Goal: Information Seeking & Learning: Check status

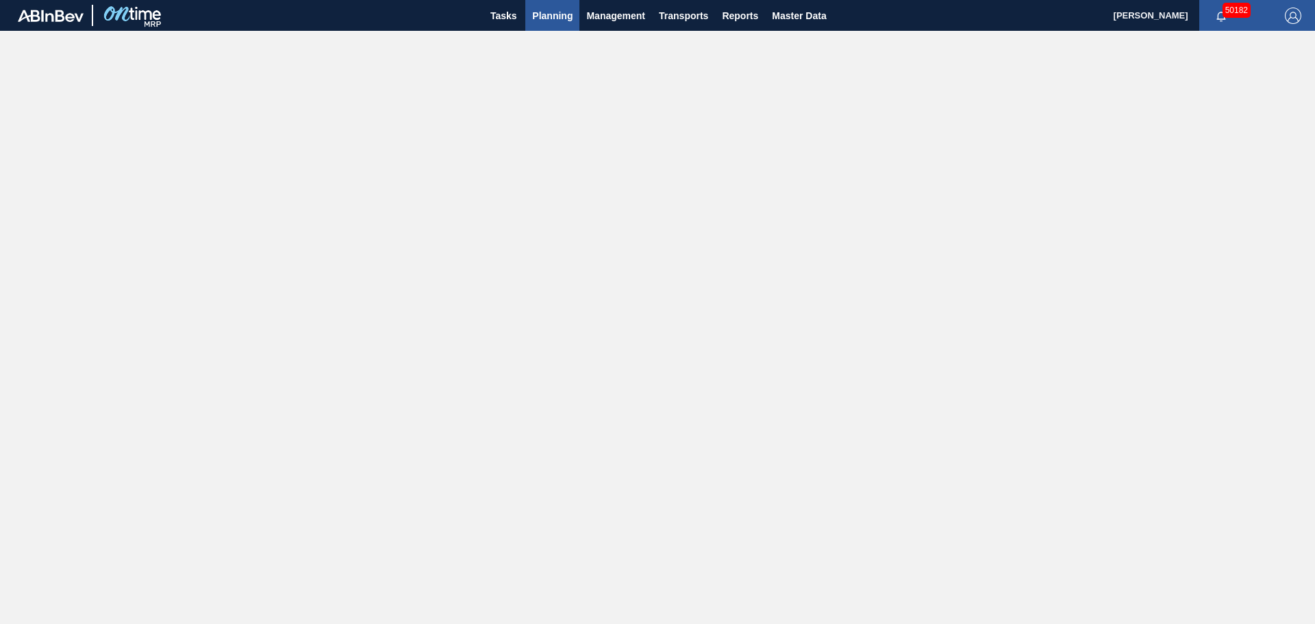
click at [555, 20] on span "Planning" at bounding box center [552, 16] width 40 height 16
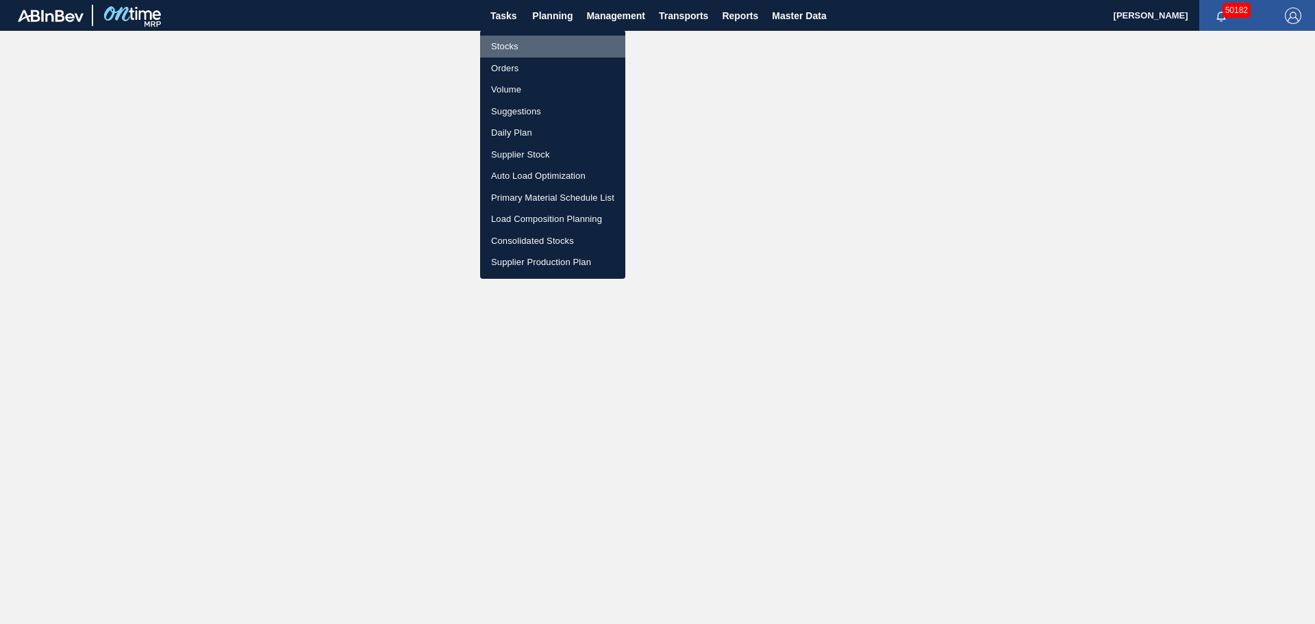
click at [502, 48] on li "Stocks" at bounding box center [552, 47] width 145 height 22
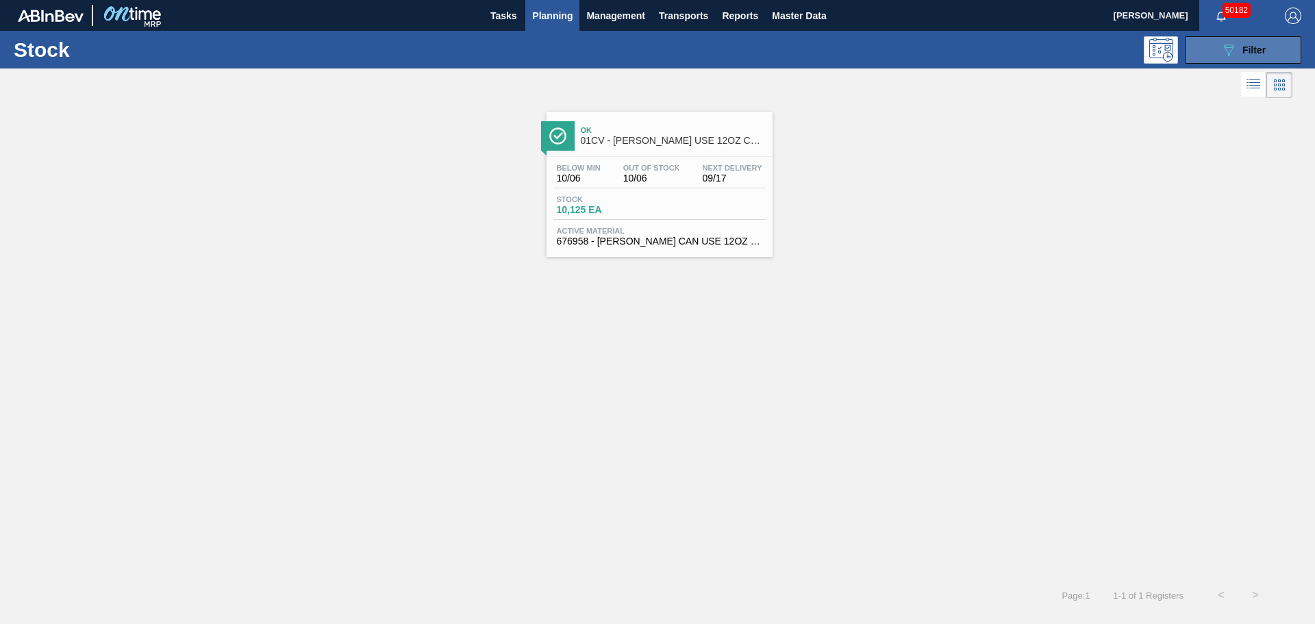
click at [1223, 49] on icon "089F7B8B-B2A5-4AFE-B5C0-19BA573D28AC" at bounding box center [1228, 50] width 16 height 16
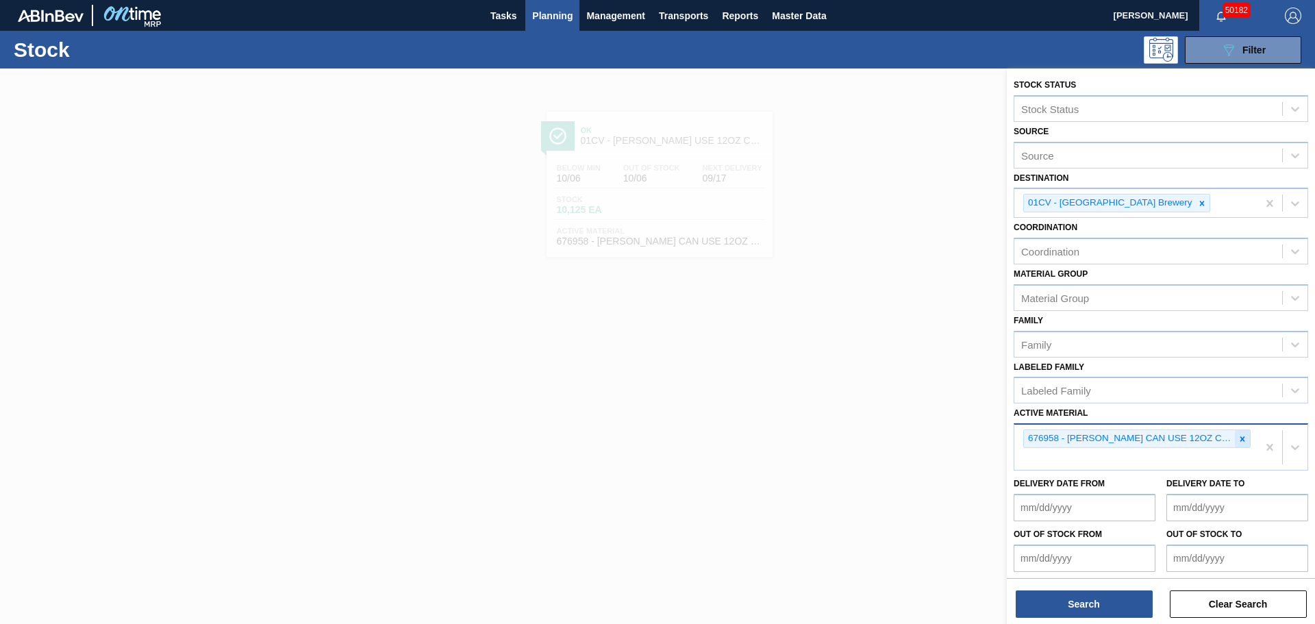
click at [1241, 441] on icon at bounding box center [1242, 439] width 10 height 10
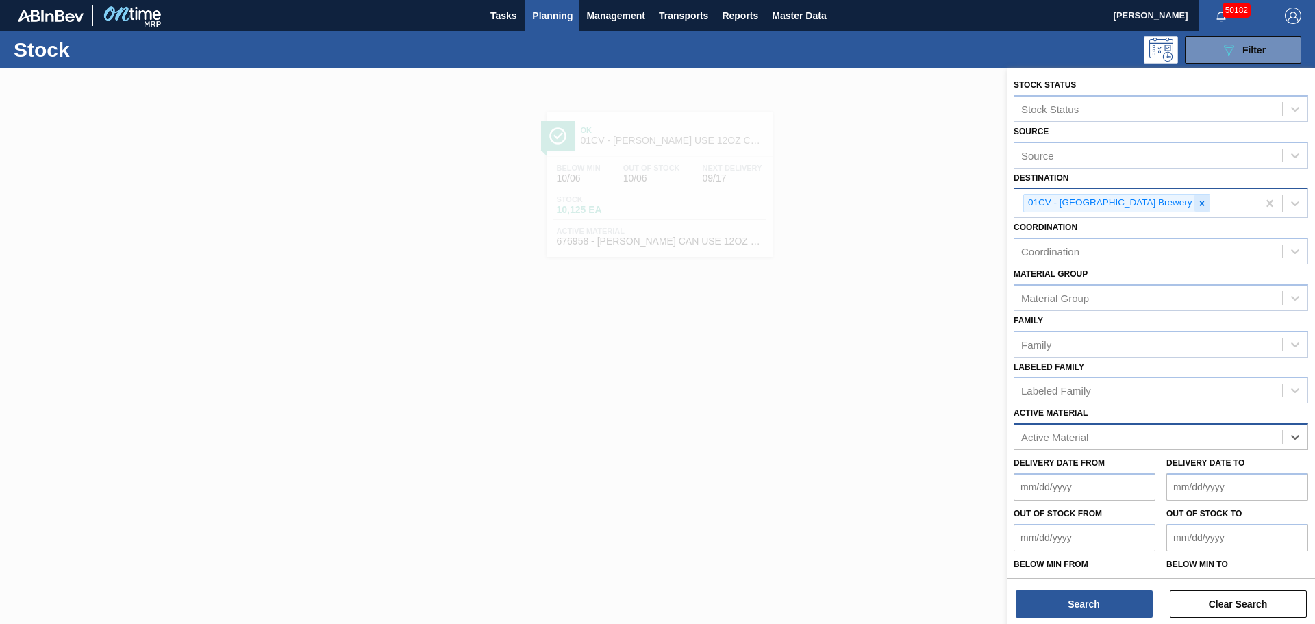
click at [1197, 203] on icon at bounding box center [1202, 204] width 10 height 10
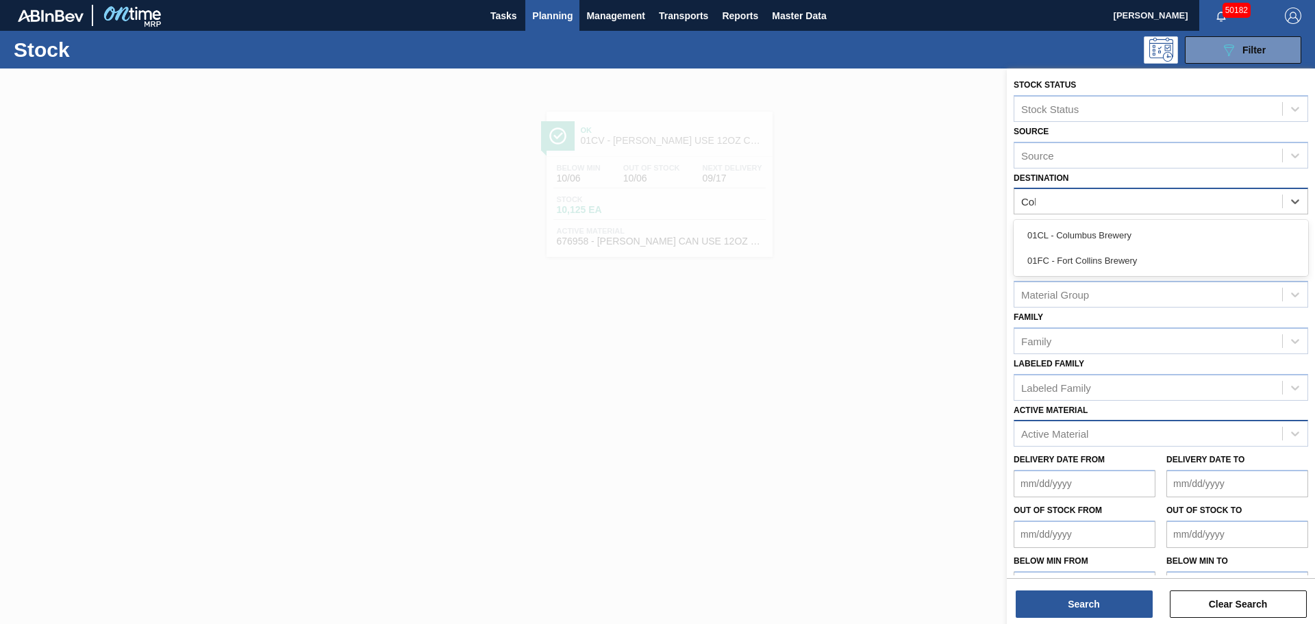
type input "Colu"
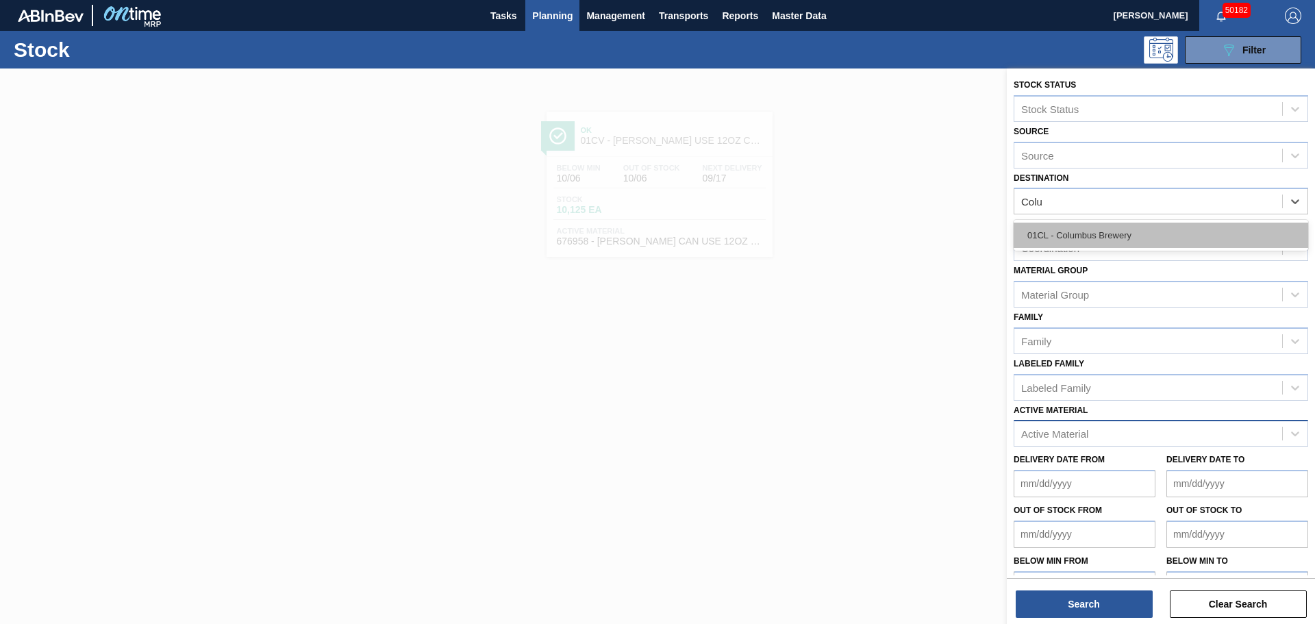
click at [1107, 236] on div "01CL - Columbus Brewery" at bounding box center [1160, 235] width 294 height 25
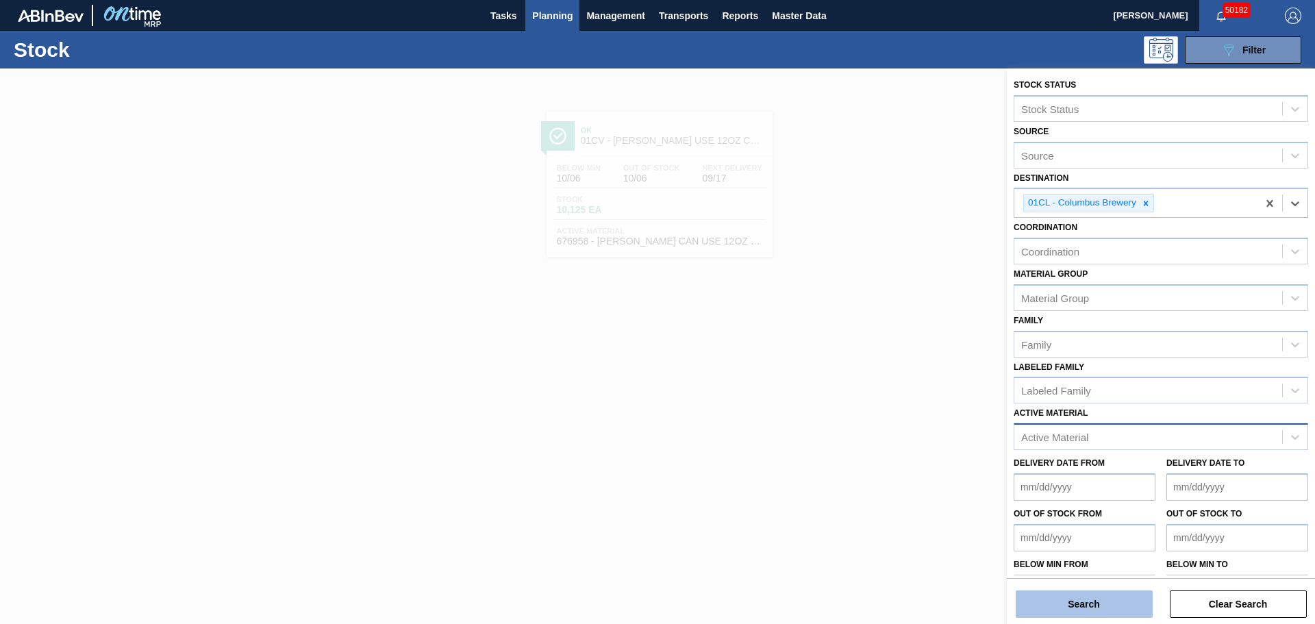
click at [1088, 608] on button "Search" at bounding box center [1084, 603] width 137 height 27
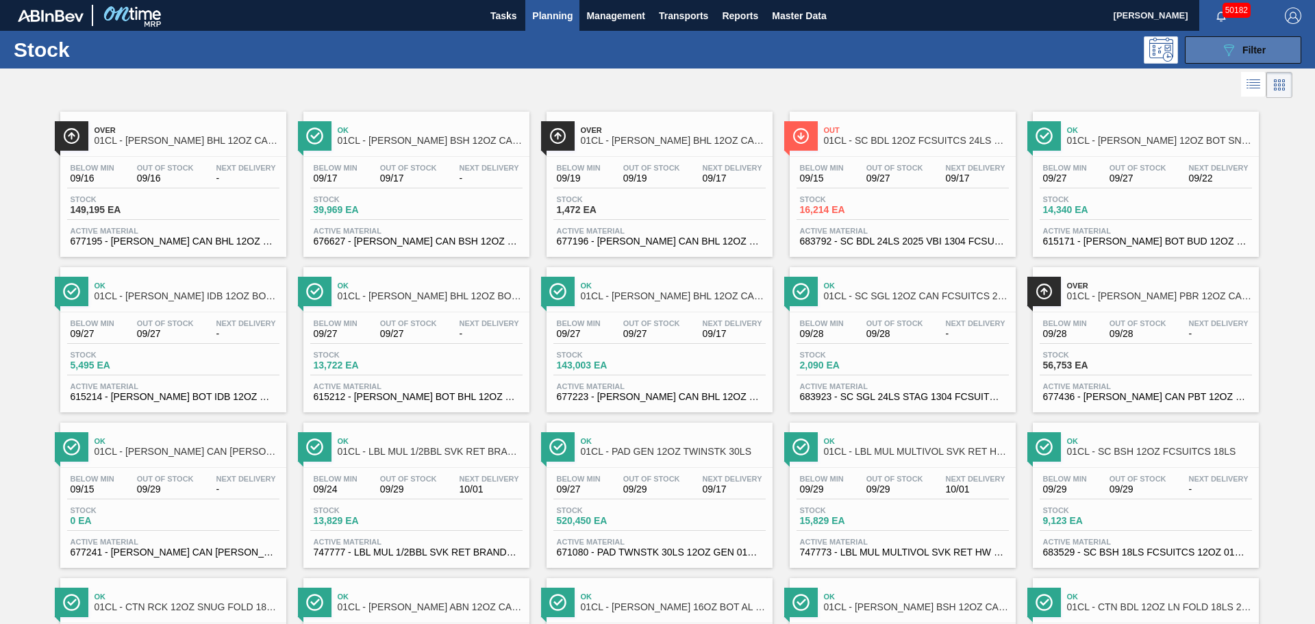
click at [1276, 55] on button "089F7B8B-B2A5-4AFE-B5C0-19BA573D28AC Filter" at bounding box center [1243, 49] width 116 height 27
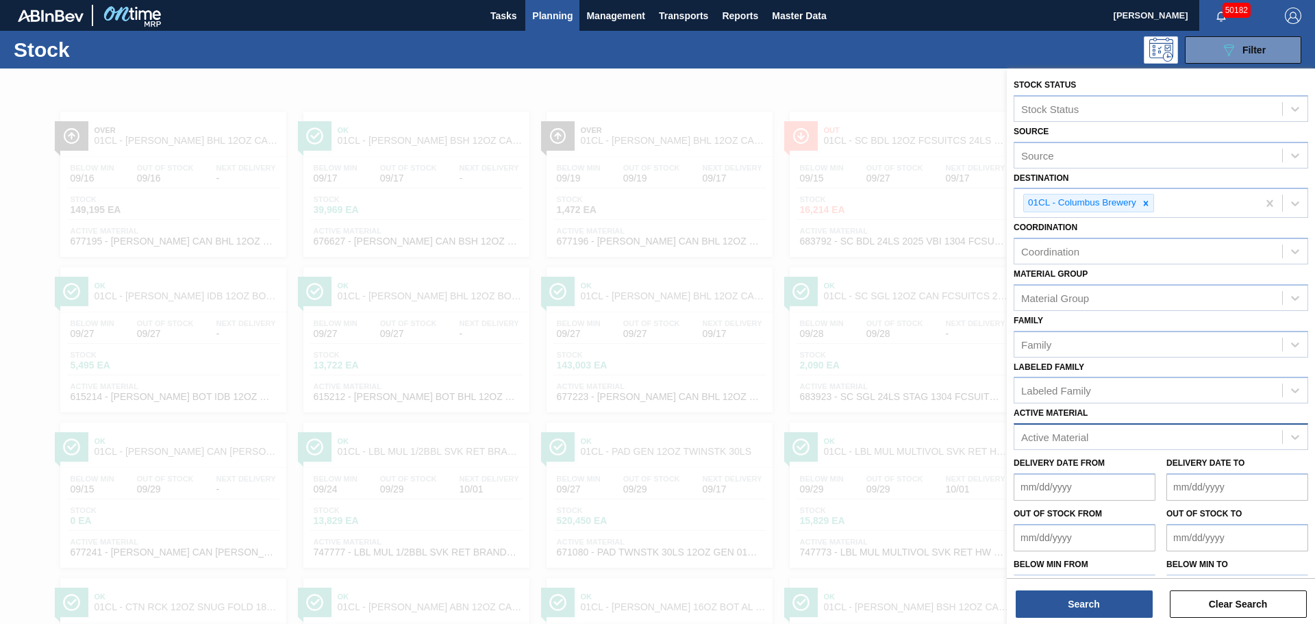
click at [1070, 435] on div "Active Material" at bounding box center [1054, 437] width 67 height 12
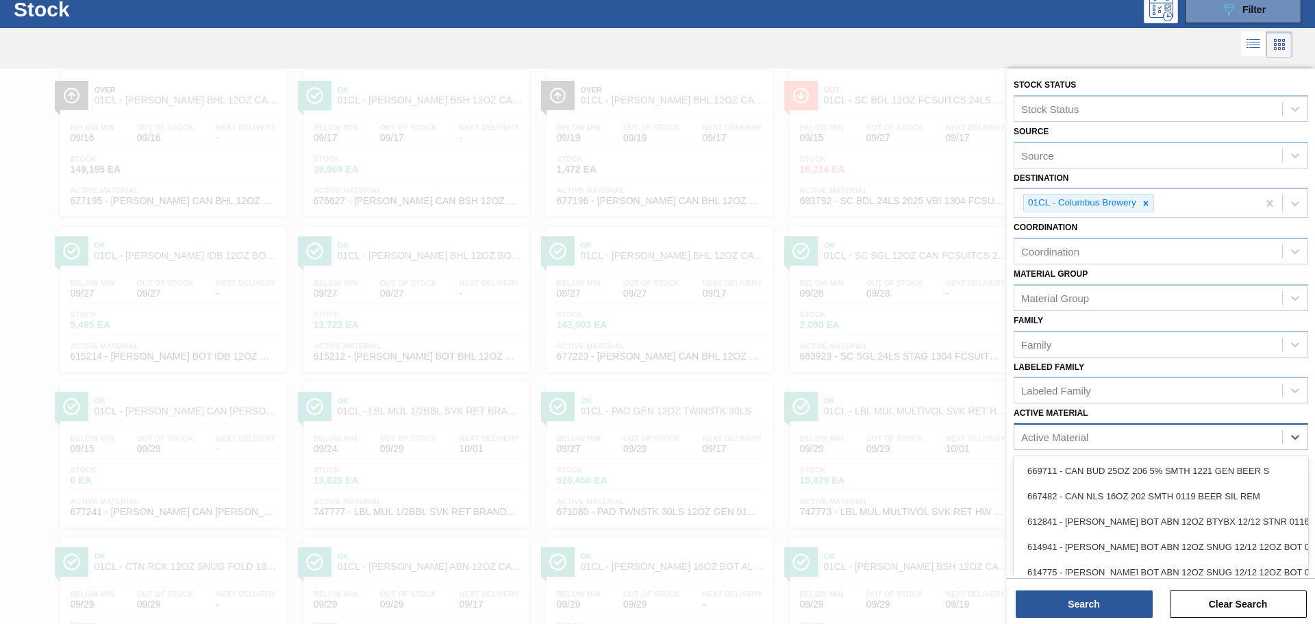
scroll to position [42, 0]
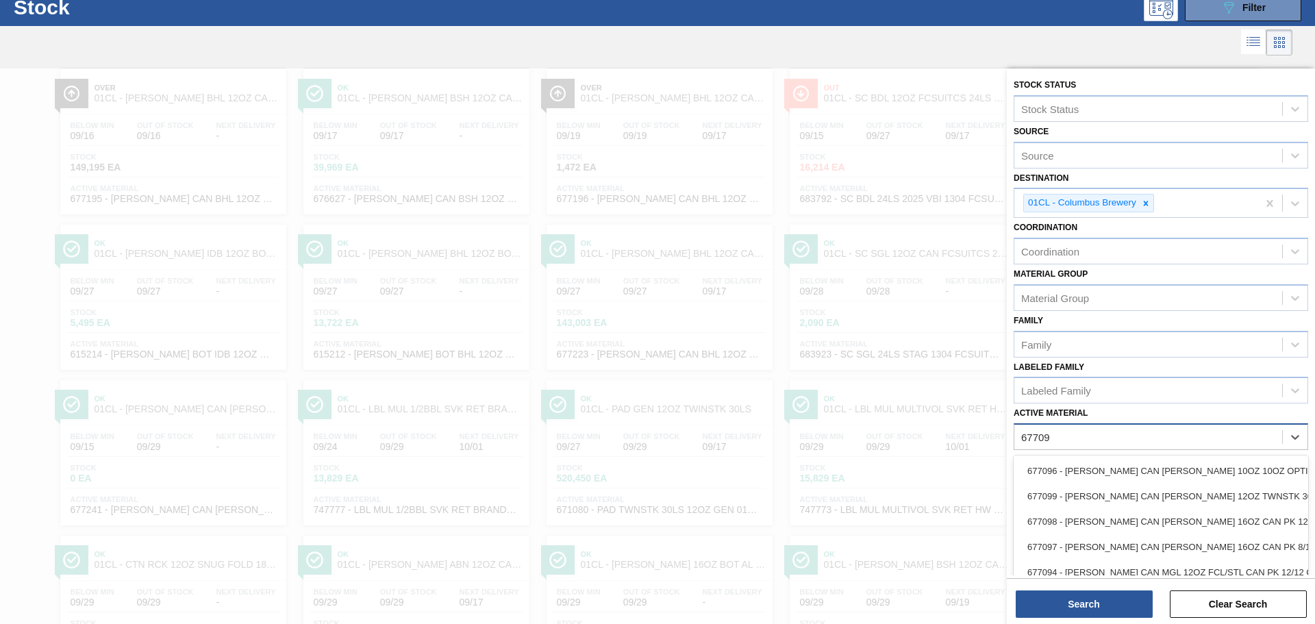
type Material "677099"
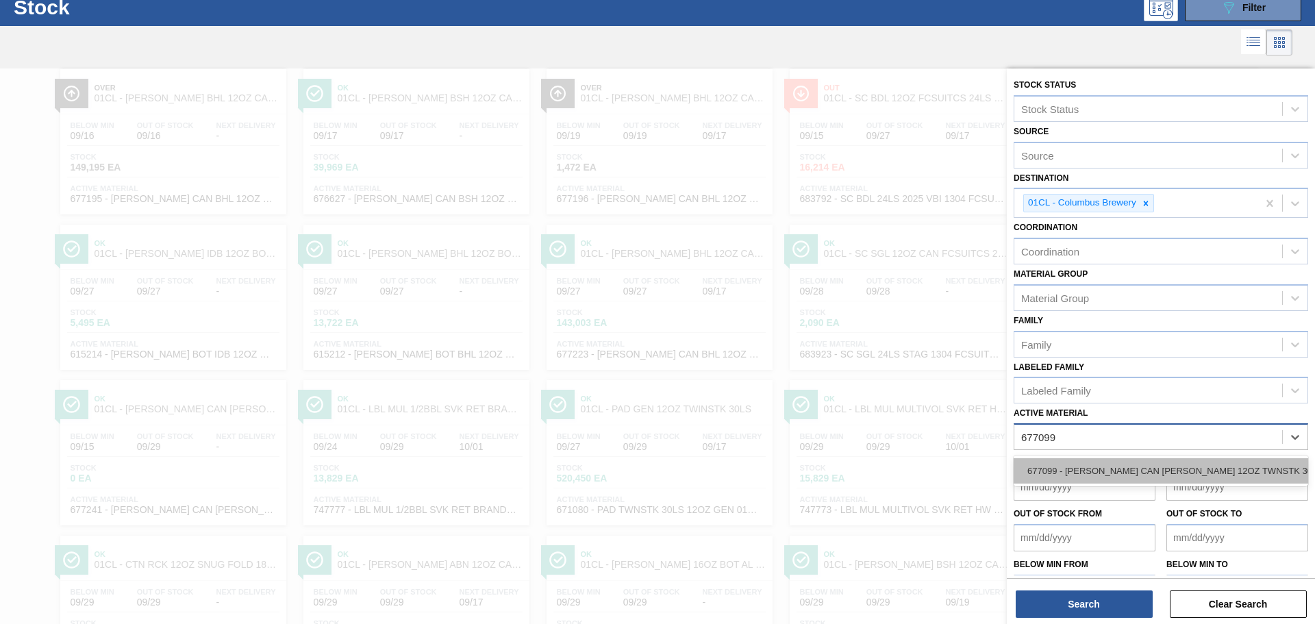
click at [1092, 466] on div "677099 - [PERSON_NAME] CAN [PERSON_NAME] 12OZ TWNSTK 30/12 CAN 0724" at bounding box center [1160, 470] width 294 height 25
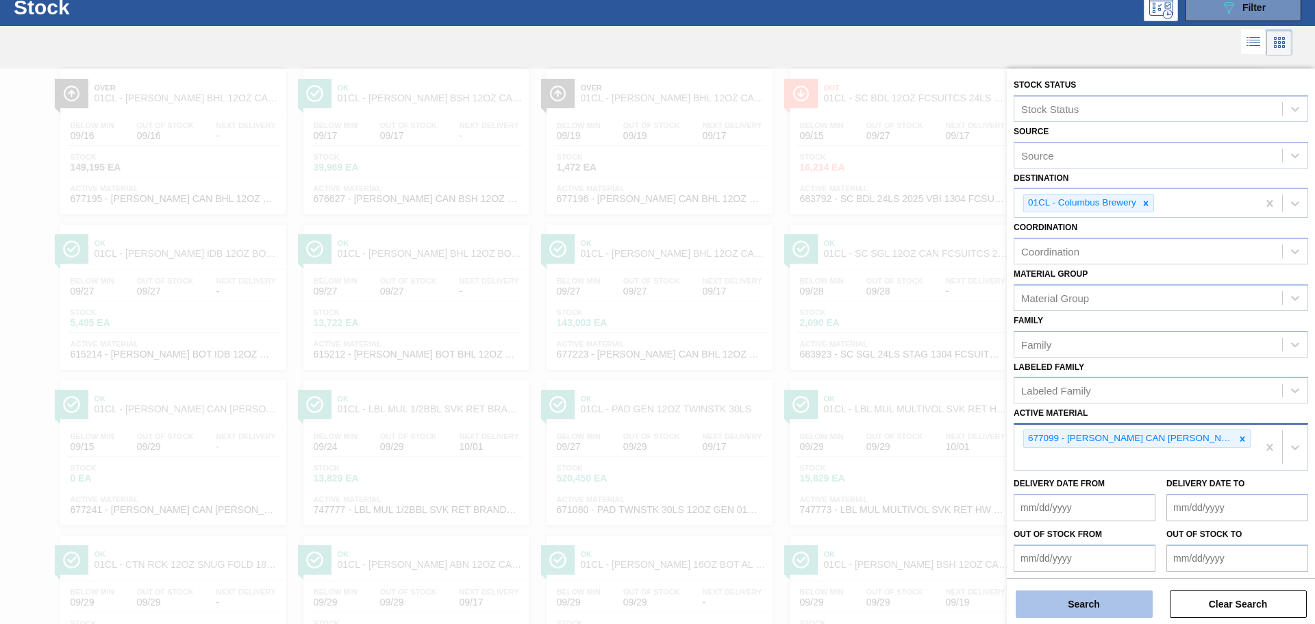
click at [1059, 601] on button "Search" at bounding box center [1084, 603] width 137 height 27
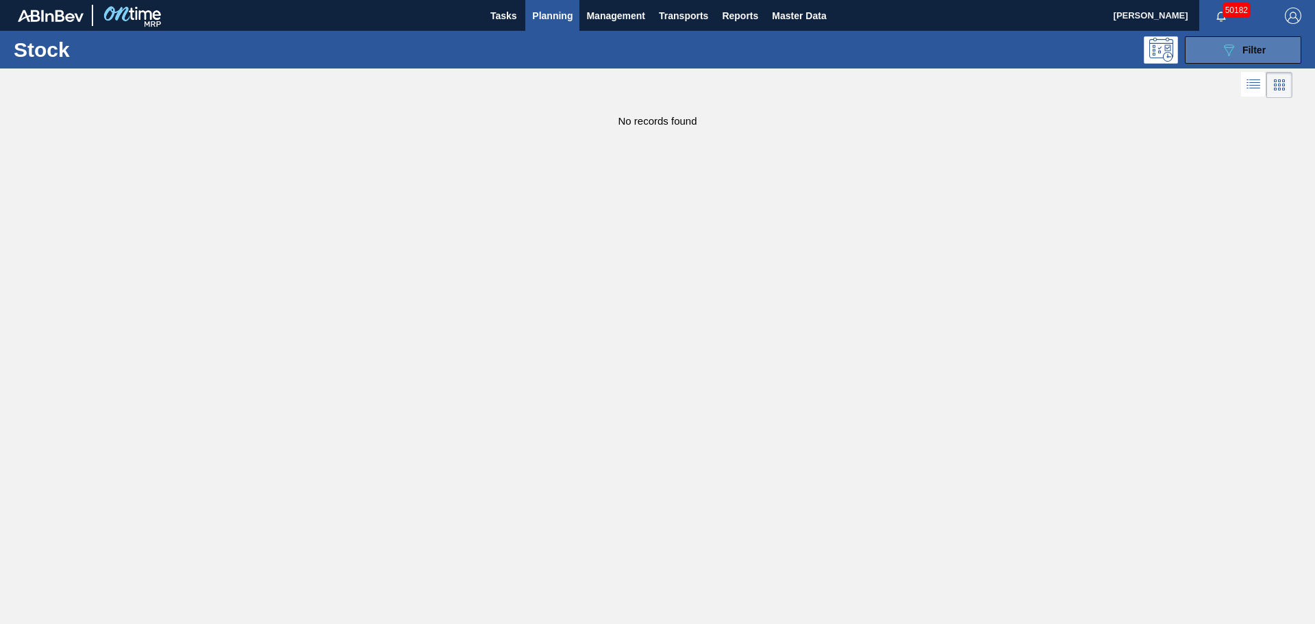
click at [1204, 52] on button "089F7B8B-B2A5-4AFE-B5C0-19BA573D28AC Filter" at bounding box center [1243, 49] width 116 height 27
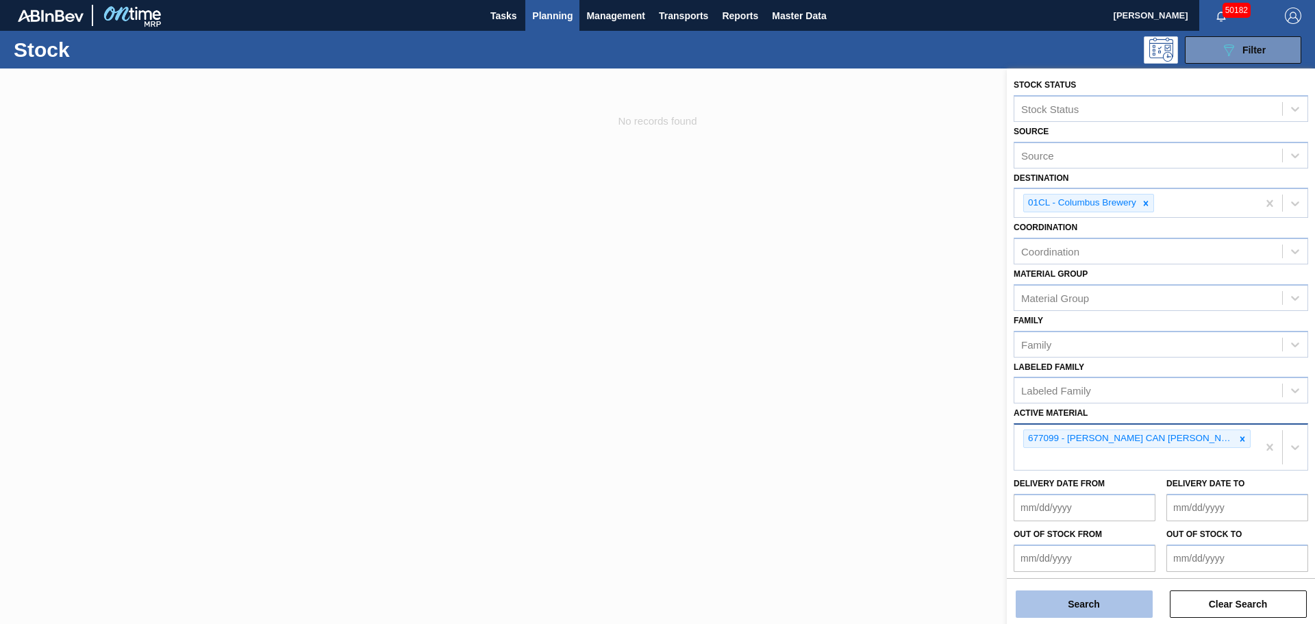
click at [1079, 604] on button "Search" at bounding box center [1084, 603] width 137 height 27
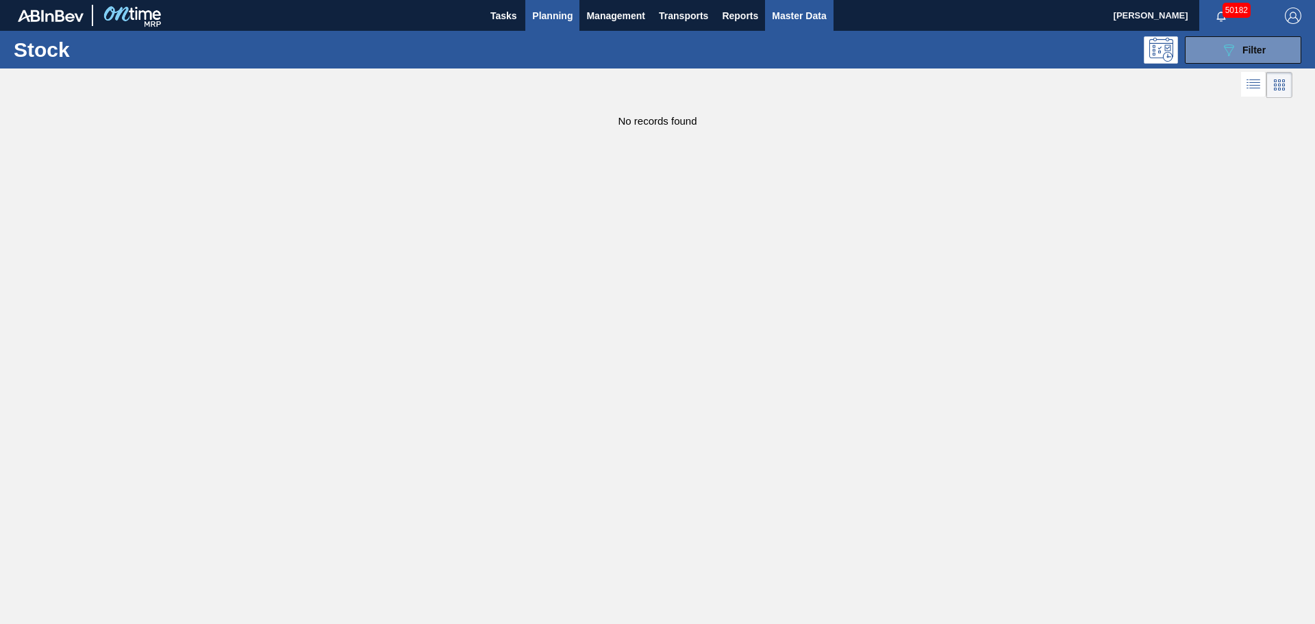
drag, startPoint x: 774, startPoint y: 17, endPoint x: 781, endPoint y: 27, distance: 12.3
click at [774, 17] on span "Master Data" at bounding box center [799, 16] width 54 height 16
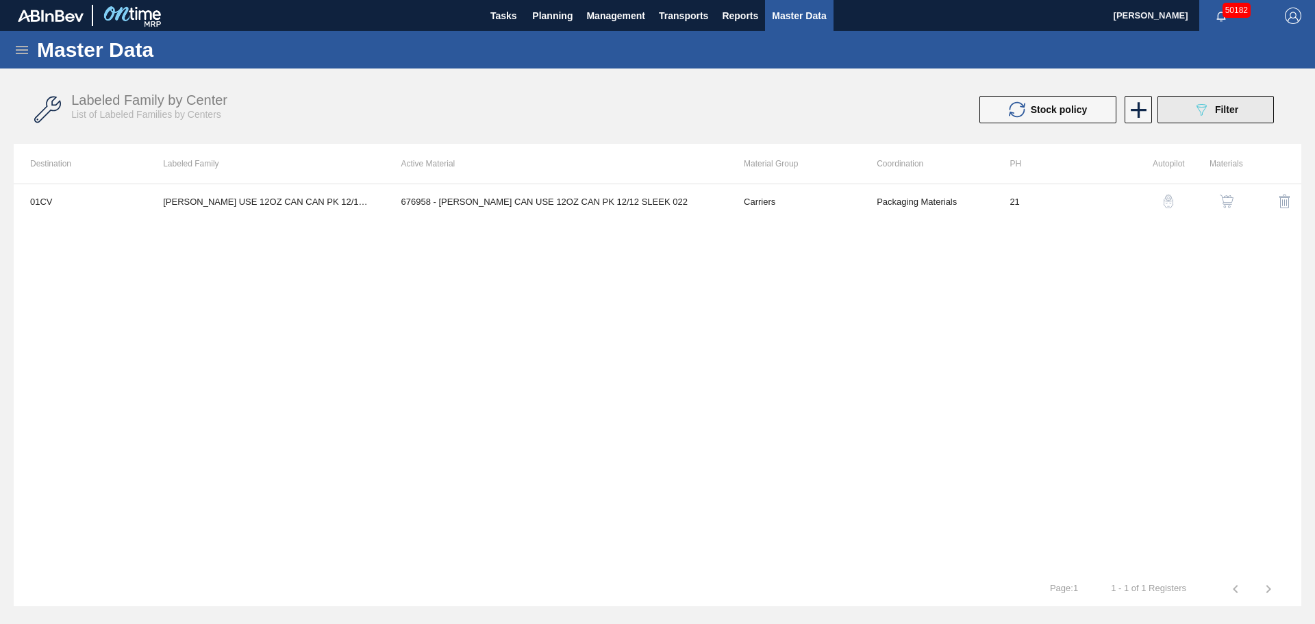
click at [1223, 110] on span "Filter" at bounding box center [1226, 109] width 23 height 11
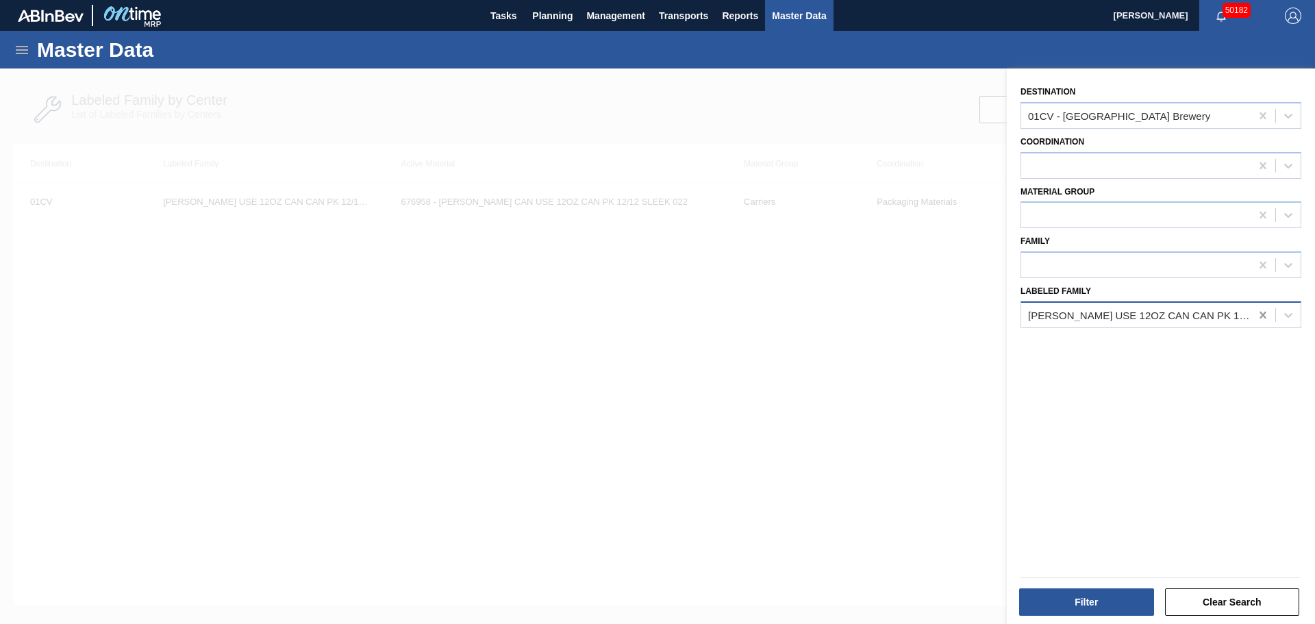
click at [1262, 314] on icon at bounding box center [1262, 315] width 6 height 7
click at [1259, 116] on icon at bounding box center [1263, 116] width 14 height 14
click at [567, 15] on span "Planning" at bounding box center [552, 16] width 40 height 16
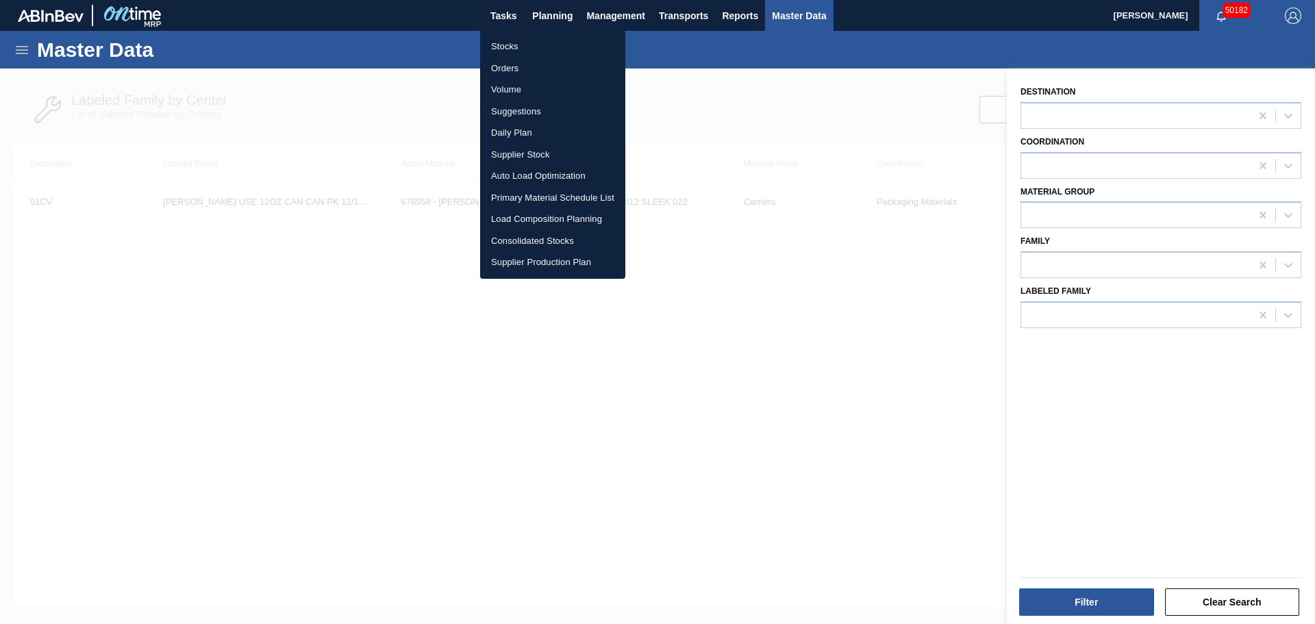
drag, startPoint x: 496, startPoint y: 51, endPoint x: 820, endPoint y: 291, distance: 402.8
click at [496, 51] on li "Stocks" at bounding box center [552, 47] width 145 height 22
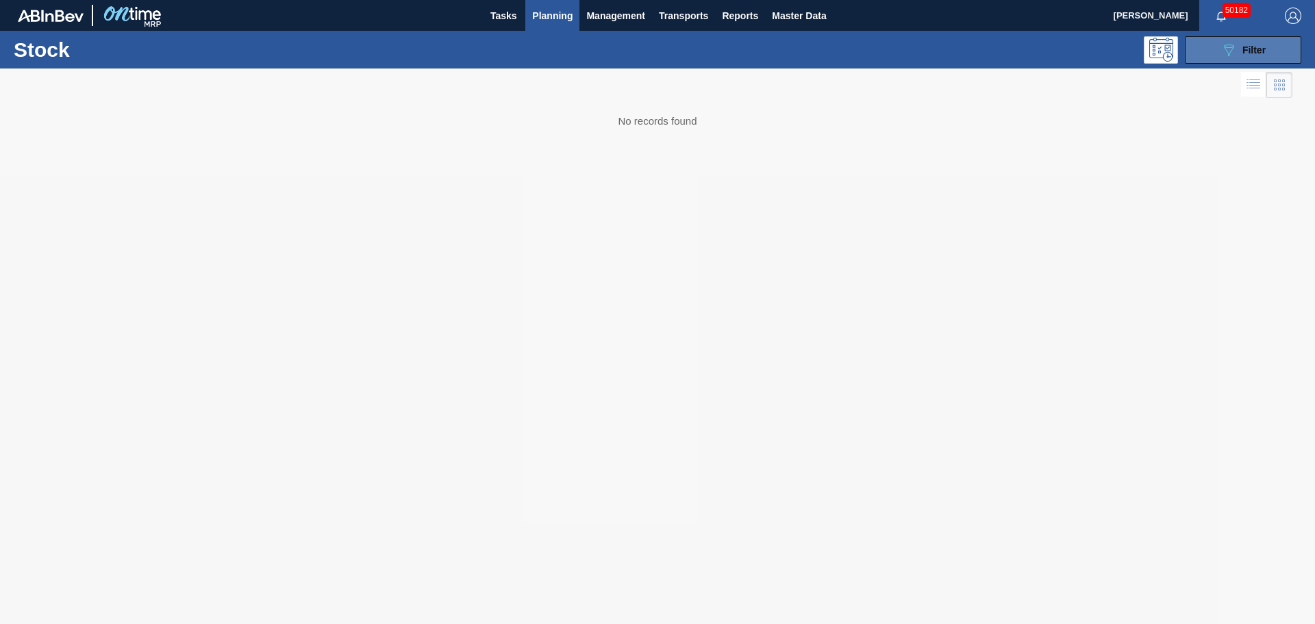
click at [1224, 58] on button "089F7B8B-B2A5-4AFE-B5C0-19BA573D28AC Filter" at bounding box center [1243, 49] width 116 height 27
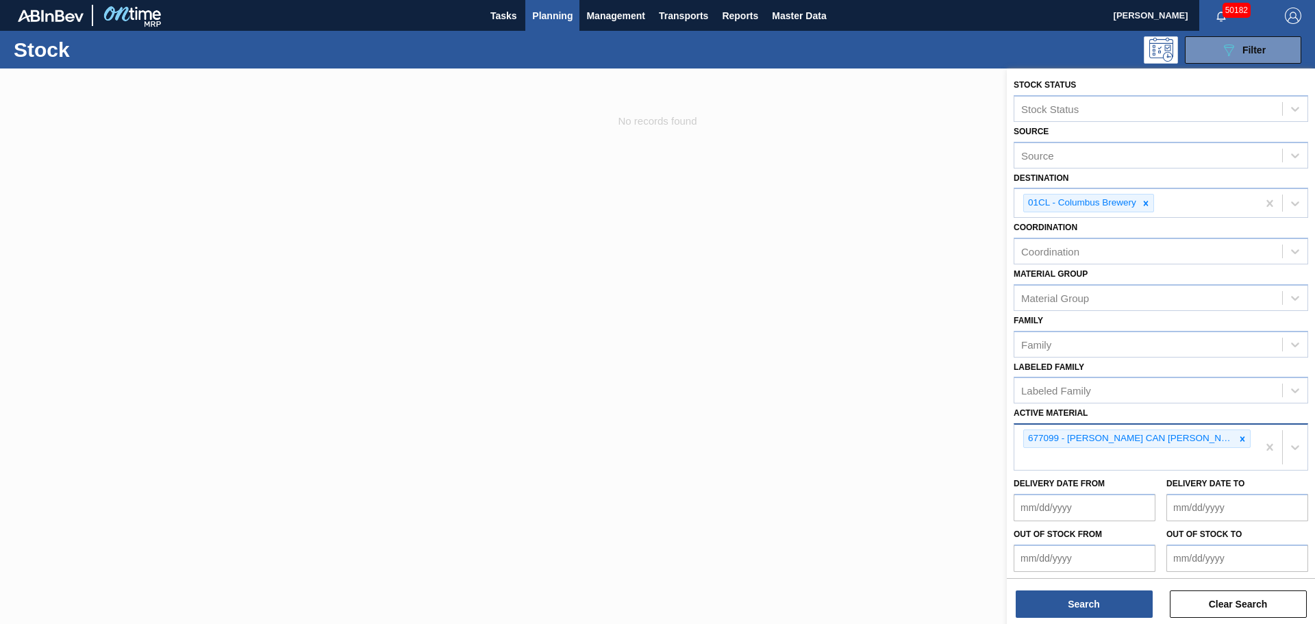
click at [1100, 440] on div "677099 - [PERSON_NAME] CAN [PERSON_NAME] 12OZ TWNSTK 30/12 CAN 0724" at bounding box center [1129, 438] width 211 height 17
drag, startPoint x: 1072, startPoint y: 439, endPoint x: 1048, endPoint y: 455, distance: 29.3
click at [1048, 455] on div "677099 - [PERSON_NAME] CAN [PERSON_NAME] 12OZ TWNSTK 30/12 CAN 0724" at bounding box center [1135, 447] width 243 height 45
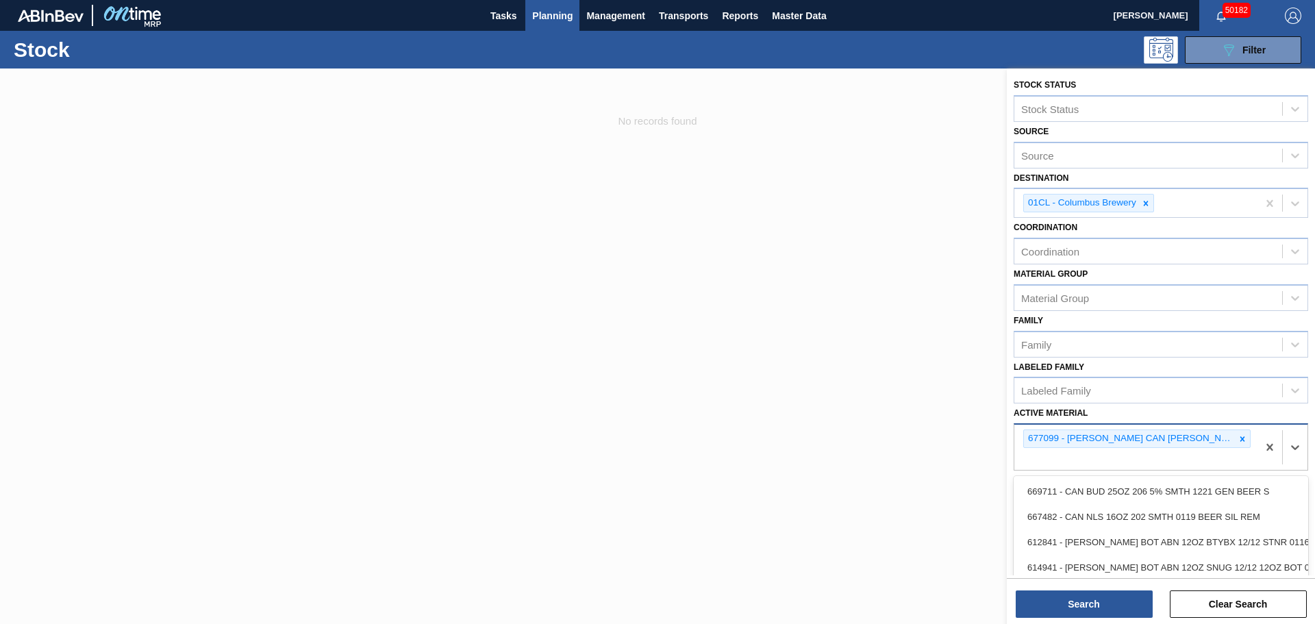
paste Material "[URL][DOMAIN_NAME][SECURITY_DATA]"
type Material "[URL][DOMAIN_NAME][SECURITY_DATA]"
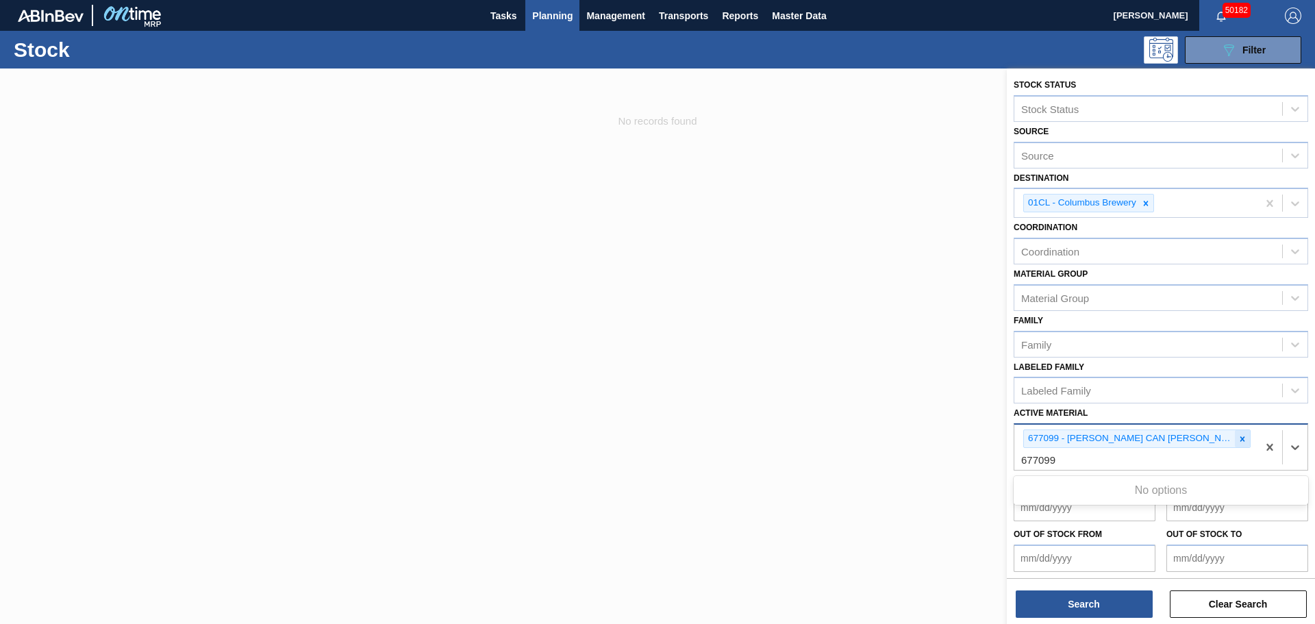
click at [1244, 438] on icon at bounding box center [1242, 439] width 10 height 10
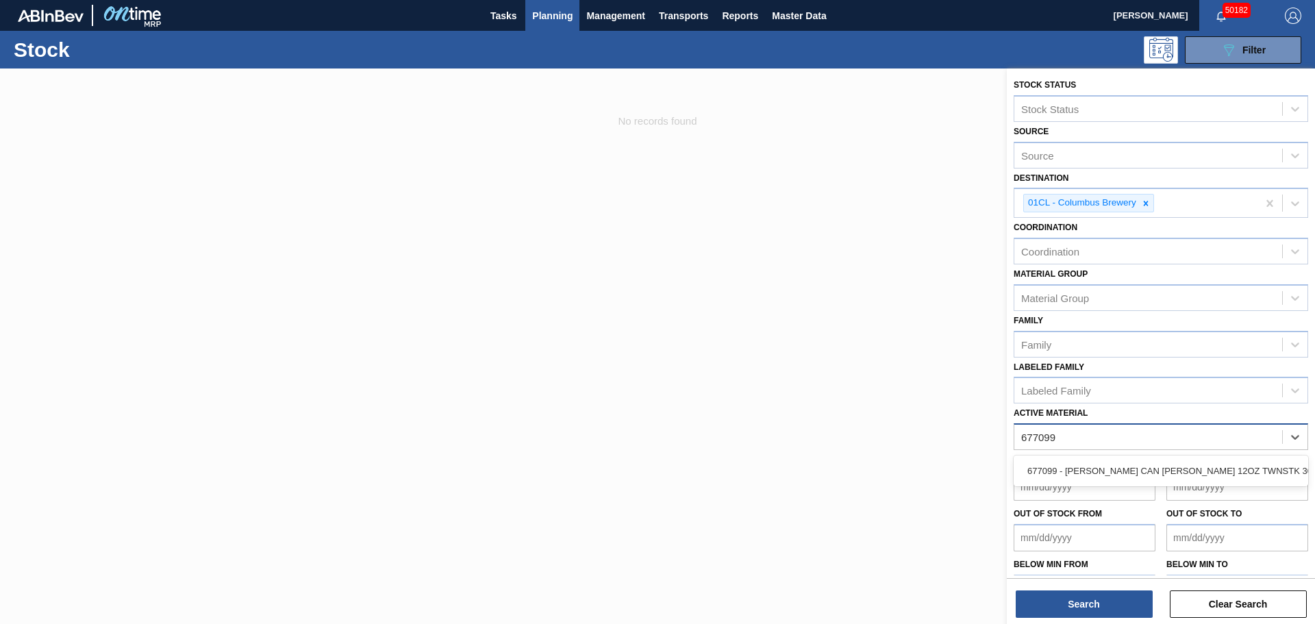
type Material "677099"
click at [266, 448] on div at bounding box center [657, 380] width 1315 height 624
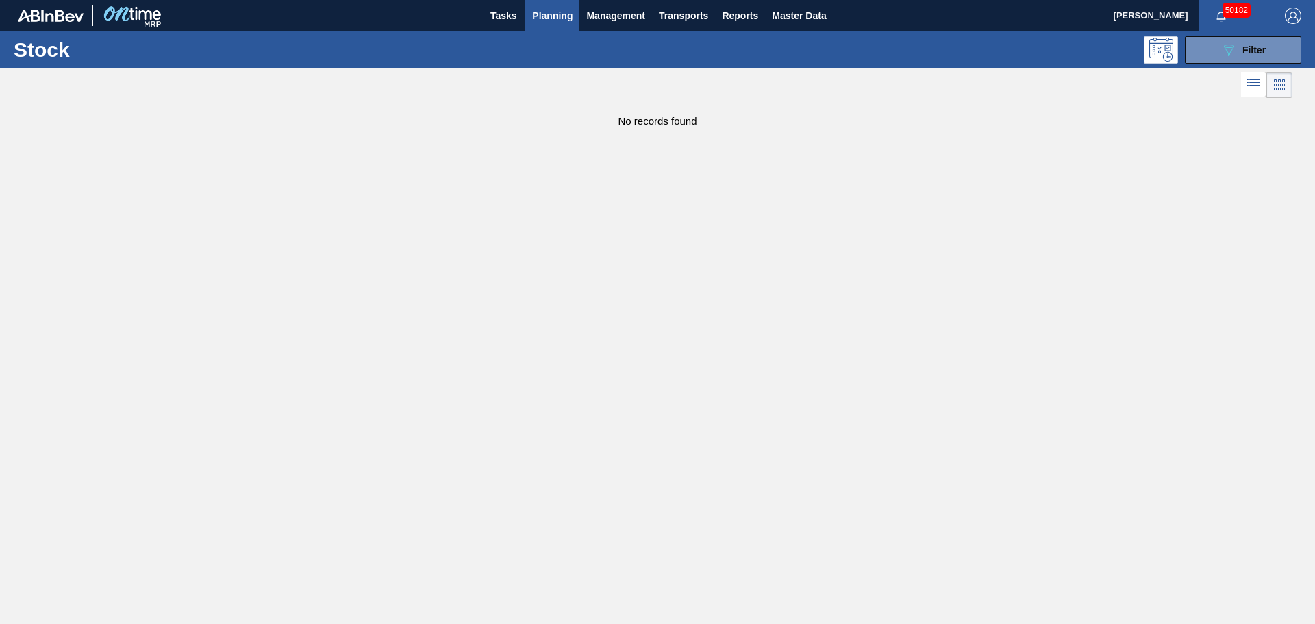
click at [1068, 60] on div "089F7B8B-B2A5-4AFE-B5C0-19BA573D28AC Filter" at bounding box center [762, 49] width 1089 height 27
